Goal: Complete application form

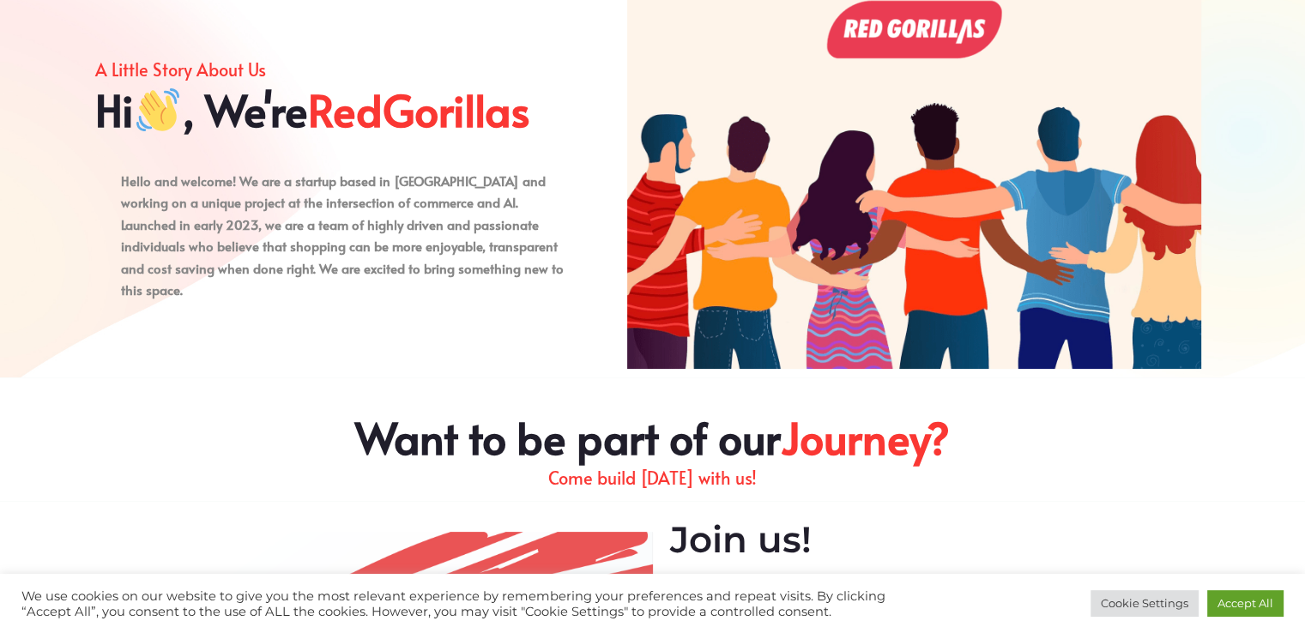
scroll to position [772, 0]
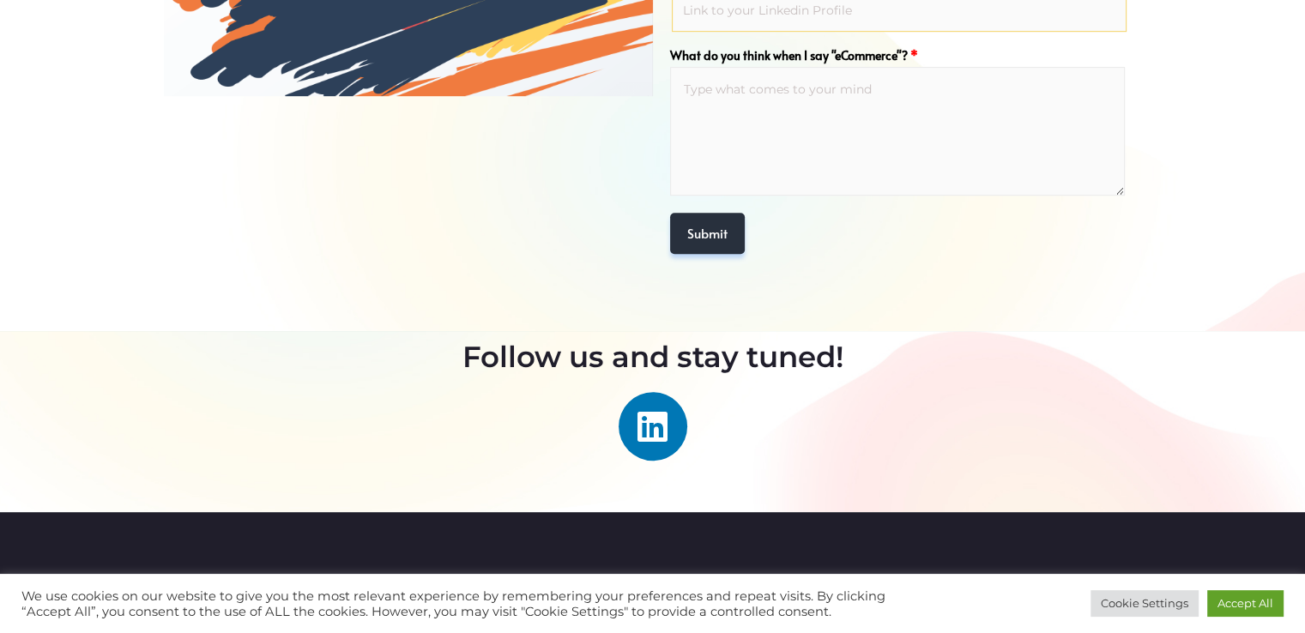
scroll to position [1287, 0]
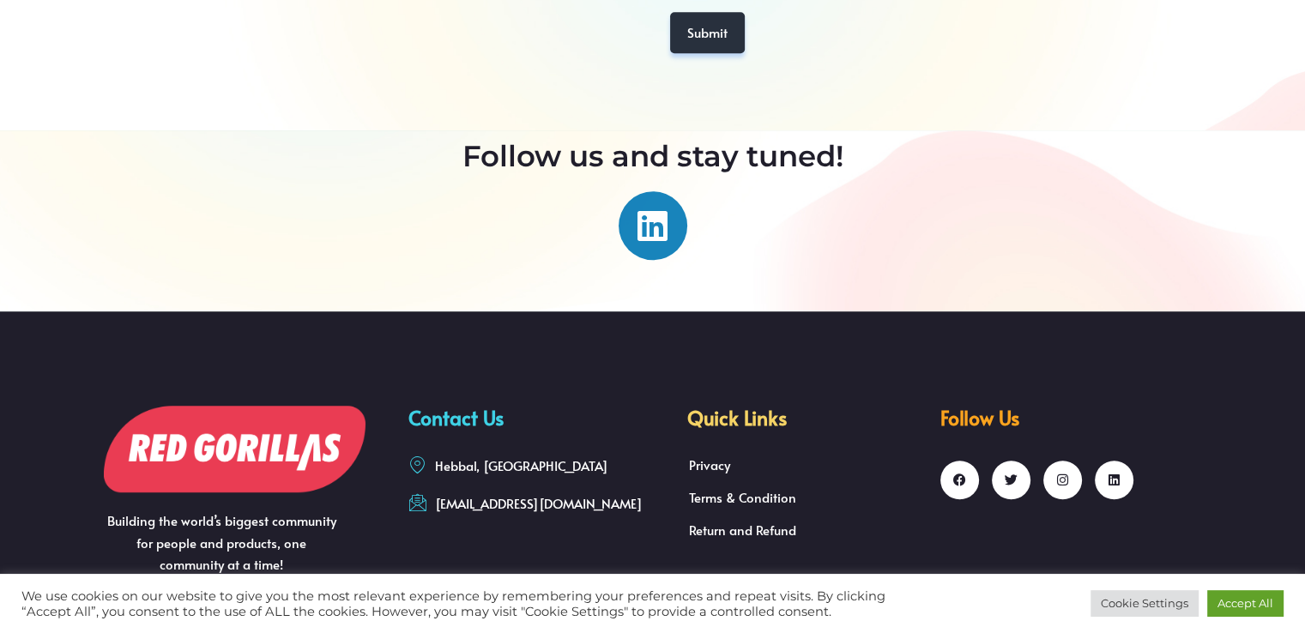
click at [675, 221] on link "Linkedin" at bounding box center [653, 225] width 69 height 69
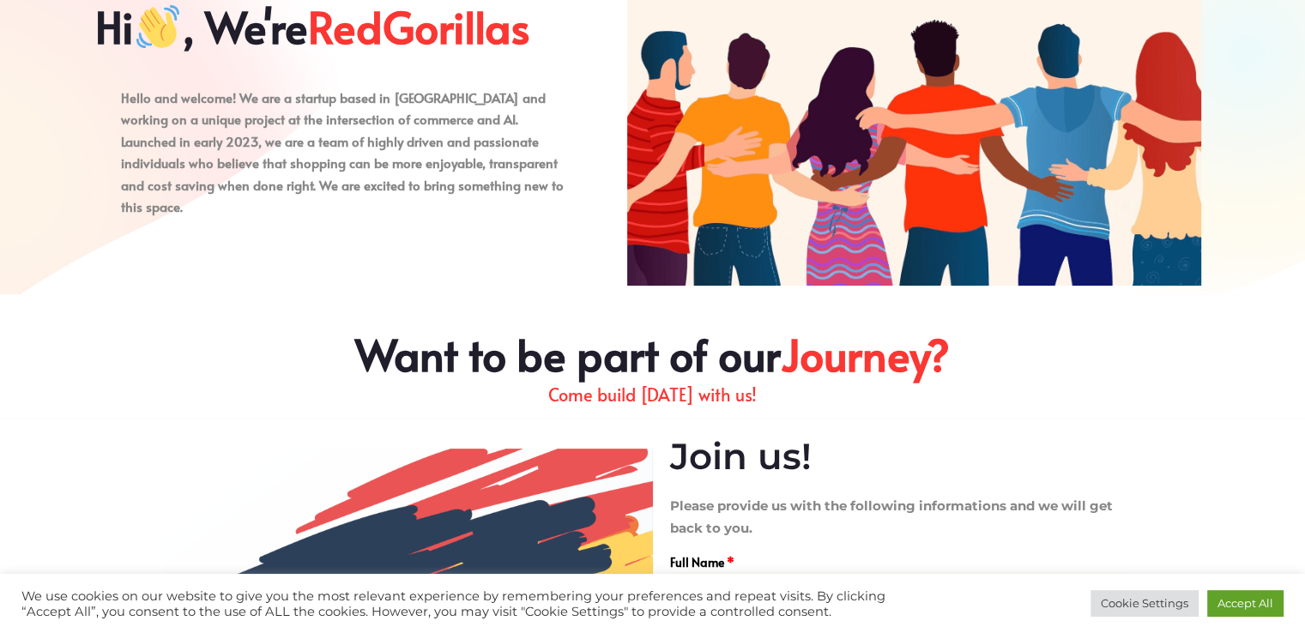
scroll to position [0, 0]
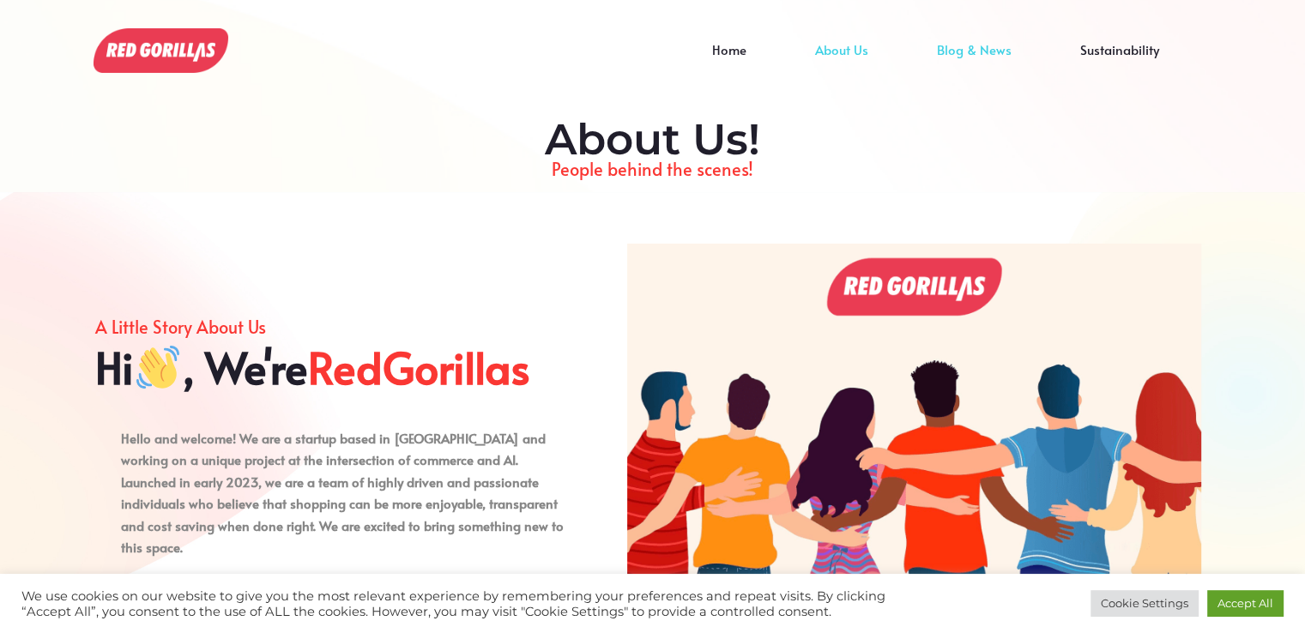
click at [968, 54] on link "Blog & News" at bounding box center [974, 63] width 143 height 26
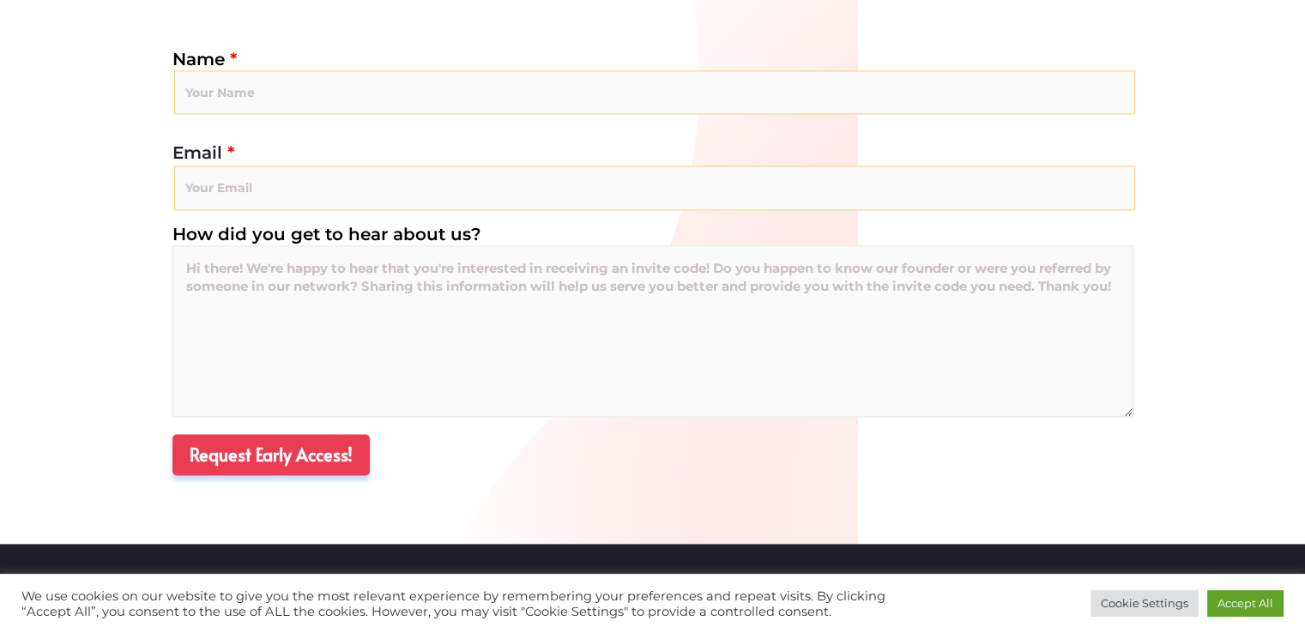
scroll to position [2317, 0]
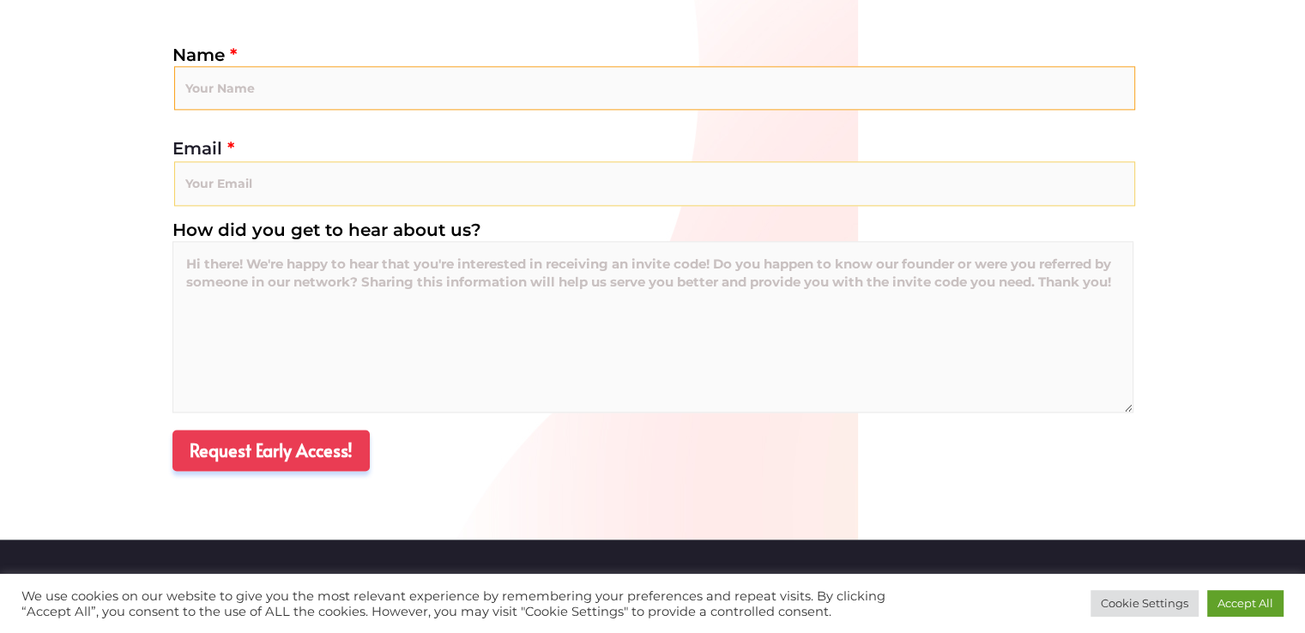
click at [269, 94] on input "Name *" at bounding box center [654, 88] width 961 height 45
type input "jai"
click at [288, 164] on input "Email *" at bounding box center [654, 183] width 961 height 45
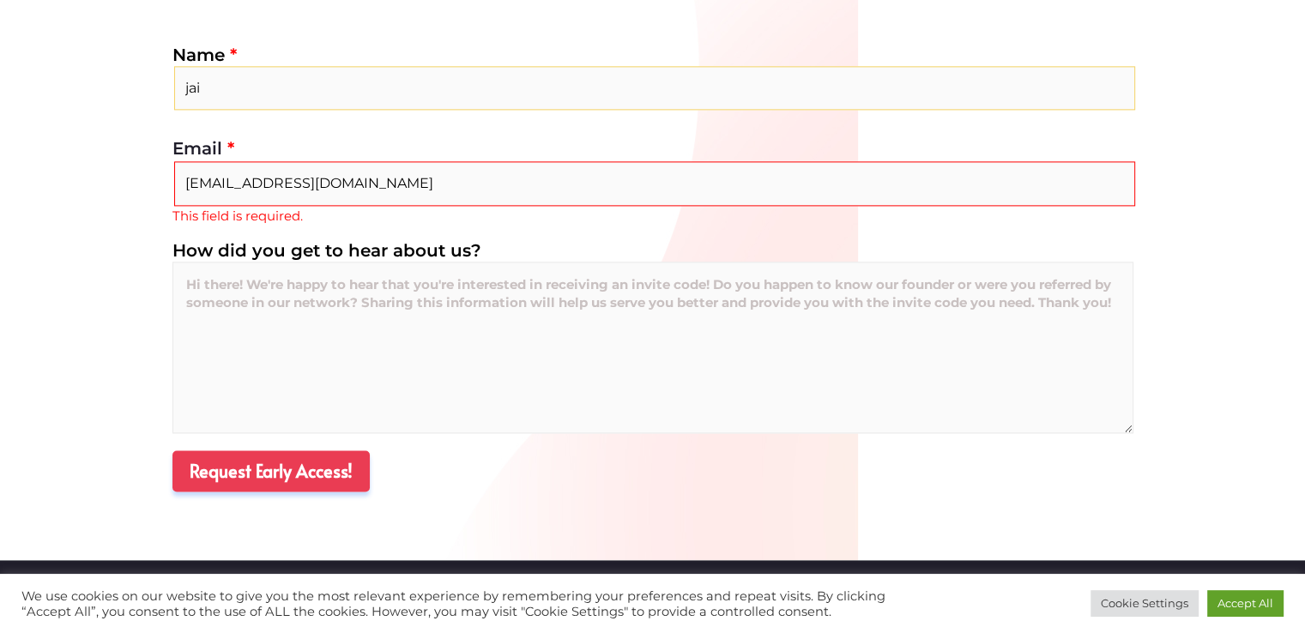
type input "[EMAIL_ADDRESS][DOMAIN_NAME]"
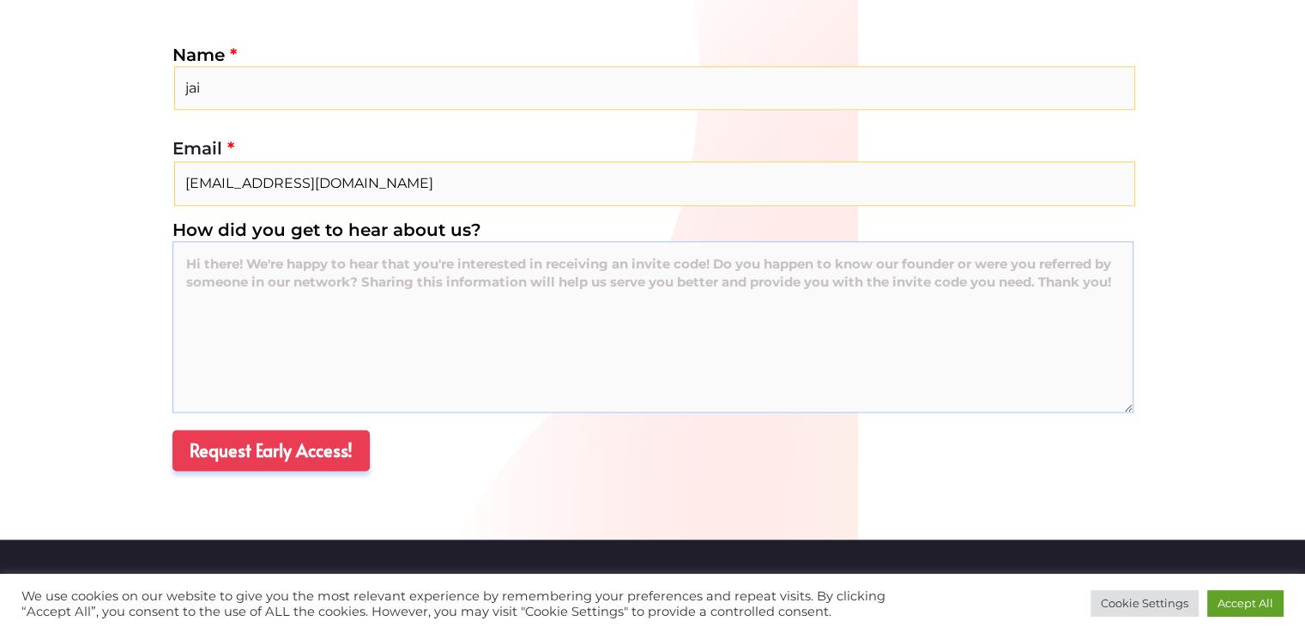
click at [223, 324] on textarea "How did you get to hear about us?" at bounding box center [653, 327] width 961 height 172
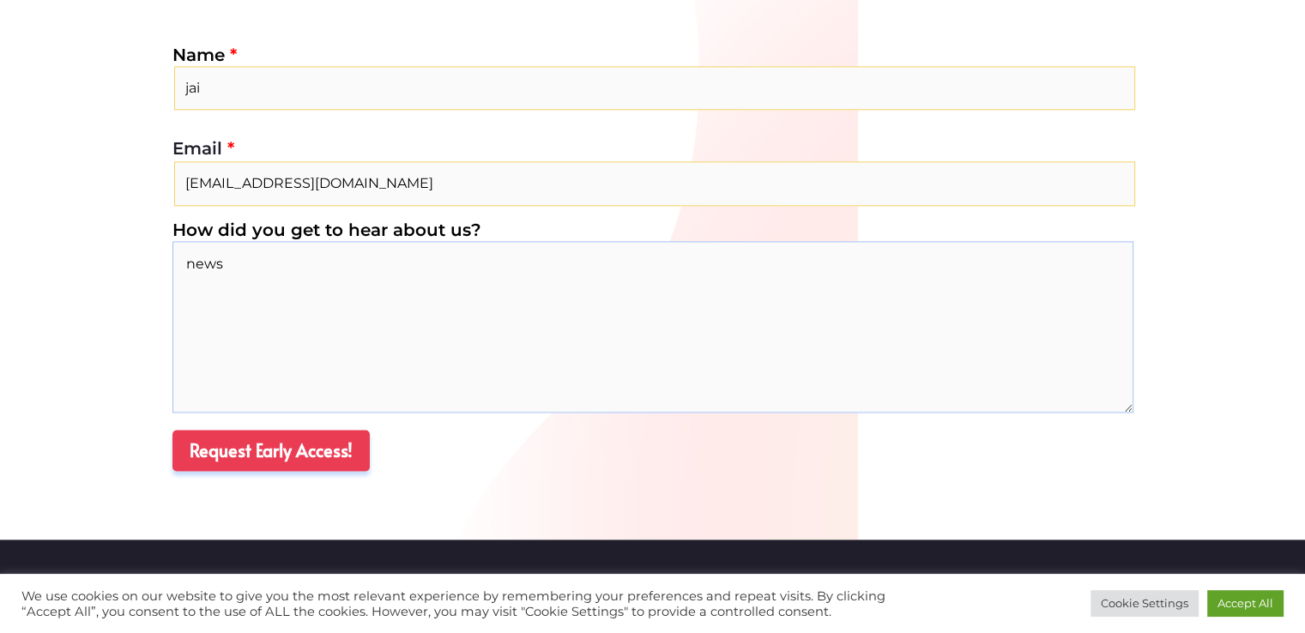
type textarea "news"
click at [243, 447] on span "Request Early Access!" at bounding box center [271, 451] width 163 height 24
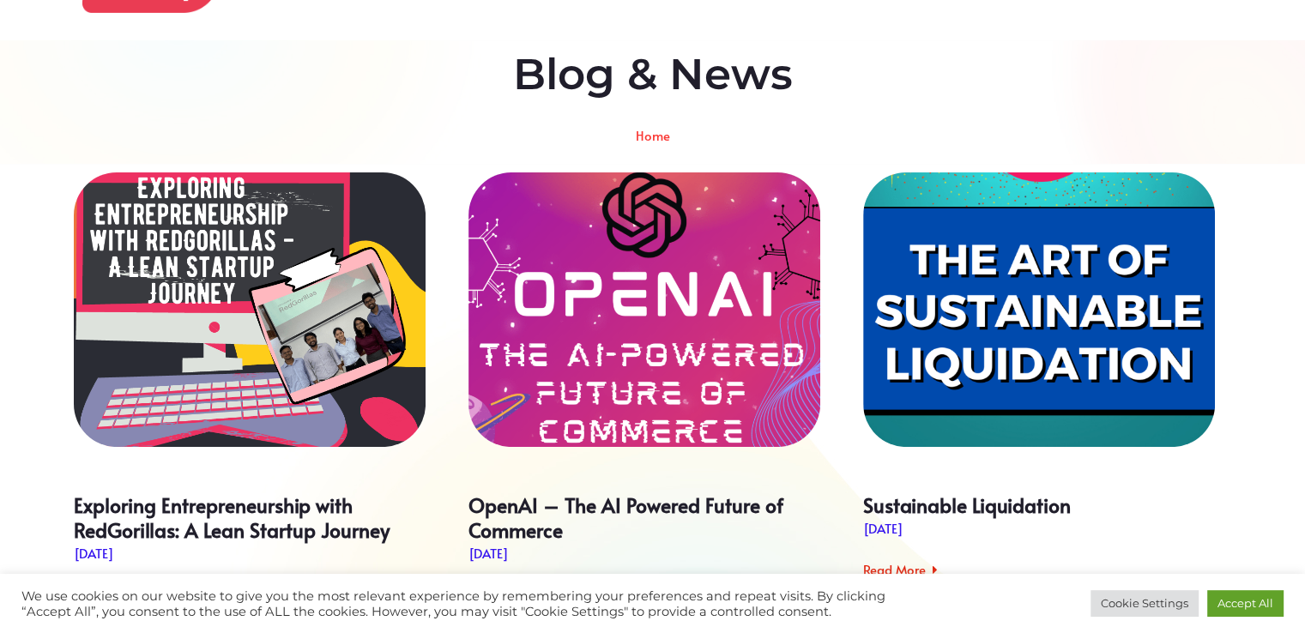
scroll to position [0, 0]
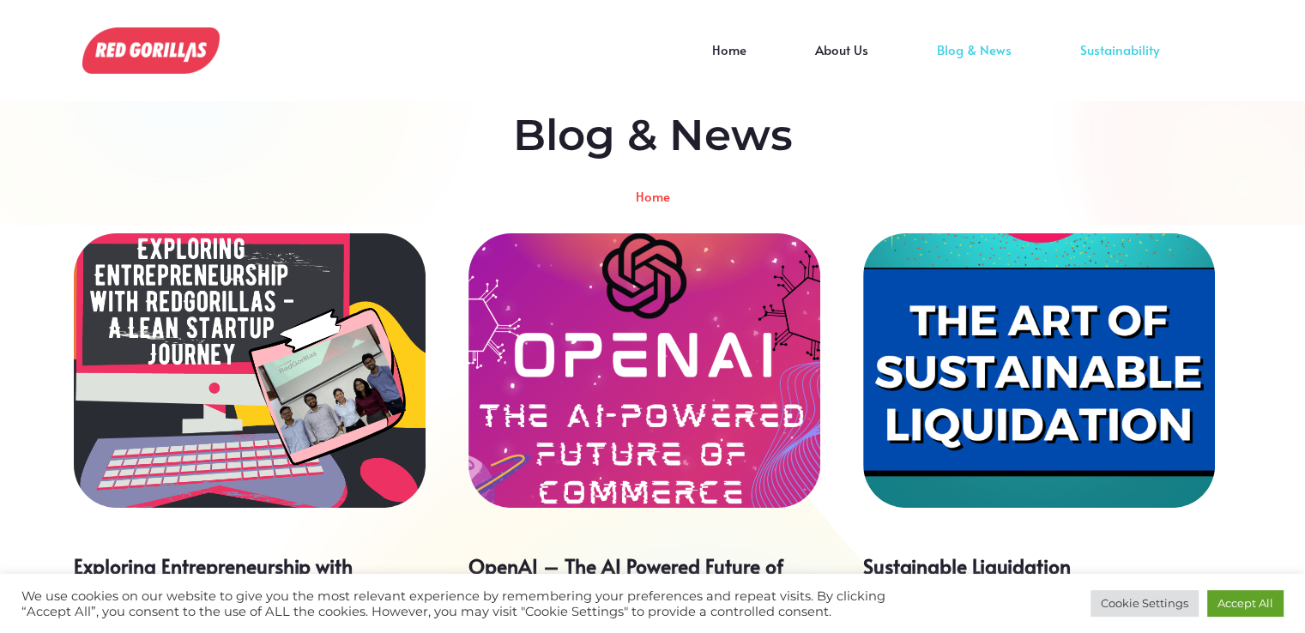
click at [1142, 50] on link "Sustainability" at bounding box center [1120, 63] width 148 height 26
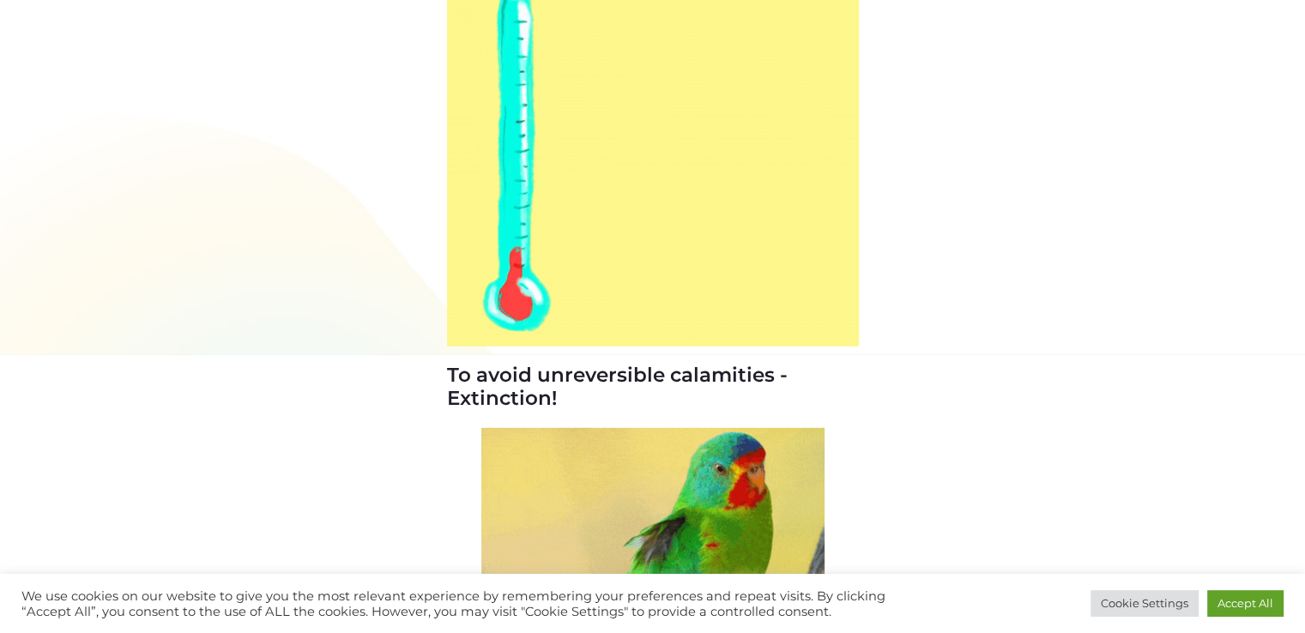
scroll to position [4806, 0]
